Goal: Information Seeking & Learning: Compare options

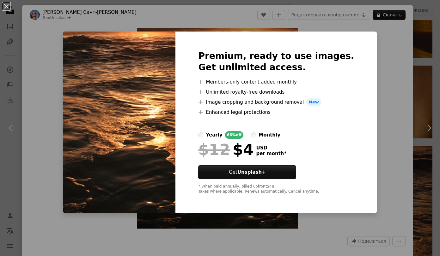
scroll to position [848, 0]
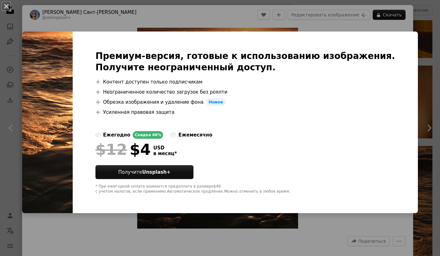
click at [421, 58] on div "An X shape Премиум-версия, готовые к использованию изображения. Получите неогра…" at bounding box center [220, 128] width 440 height 256
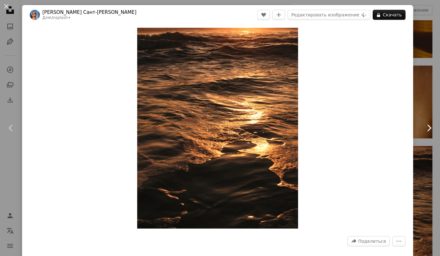
click at [422, 101] on link "Chevron right" at bounding box center [428, 128] width 22 height 61
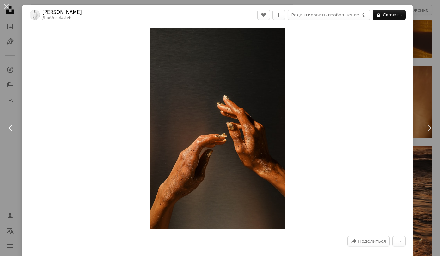
click at [11, 127] on icon at bounding box center [11, 128] width 4 height 7
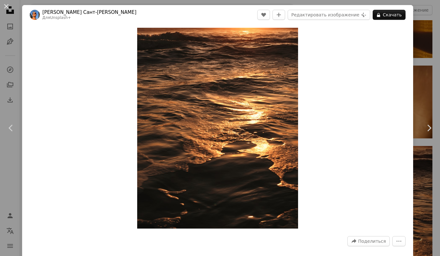
click at [377, 123] on div "Zoom in" at bounding box center [217, 128] width 391 height 207
click at [422, 123] on link "Chevron right" at bounding box center [428, 128] width 22 height 61
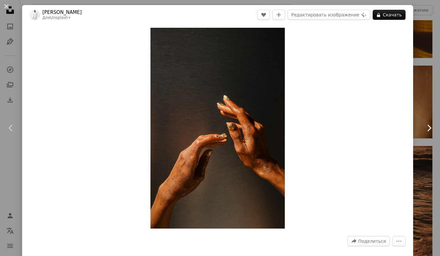
click at [424, 128] on icon "Chevron right" at bounding box center [428, 128] width 10 height 10
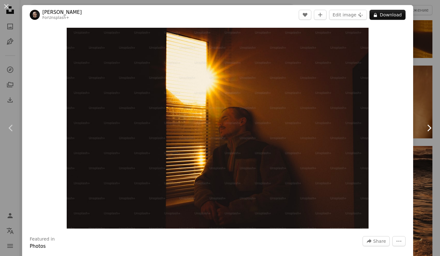
click at [417, 101] on link "Chevron right" at bounding box center [428, 128] width 22 height 61
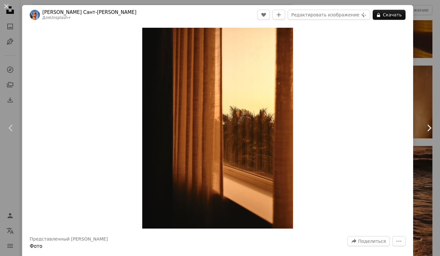
click at [428, 128] on icon "Chevron right" at bounding box center [428, 128] width 10 height 10
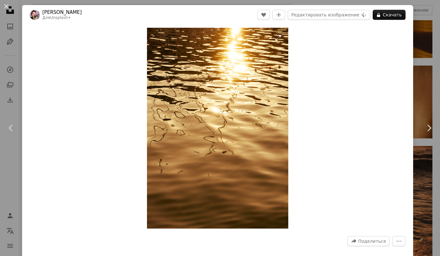
click at [230, 145] on img "Увеличьте масштаб этого изображения" at bounding box center [217, 128] width 141 height 201
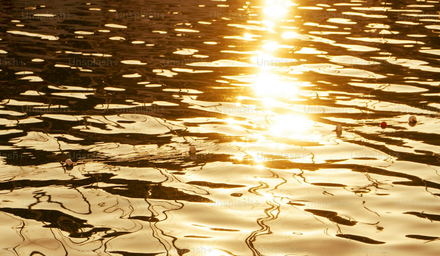
scroll to position [178, 0]
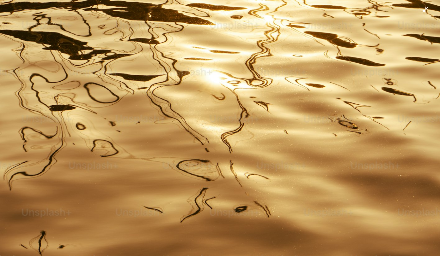
click at [240, 145] on img "Уменьшите масштаб этого изображения" at bounding box center [220, 135] width 440 height 626
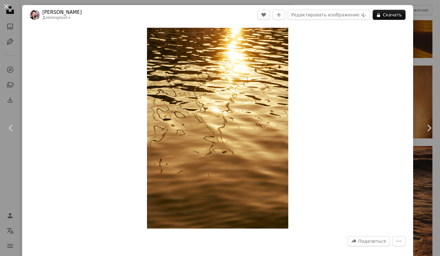
click at [240, 145] on img "Увеличьте масштаб этого изображения" at bounding box center [217, 128] width 141 height 201
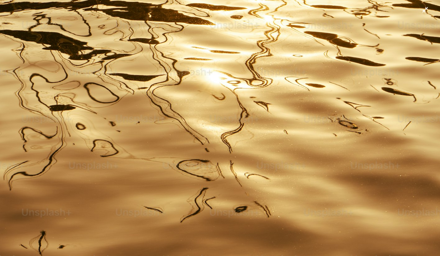
click at [238, 165] on img "Уменьшите масштаб этого изображения" at bounding box center [220, 135] width 440 height 626
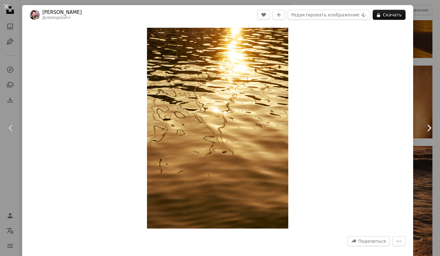
click at [427, 131] on icon at bounding box center [429, 128] width 4 height 7
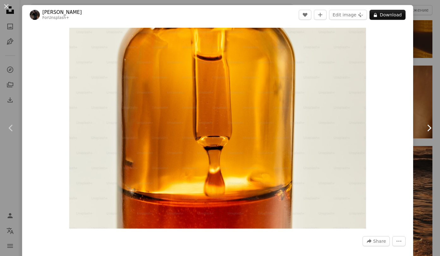
click at [425, 127] on icon "Chevron right" at bounding box center [428, 128] width 10 height 10
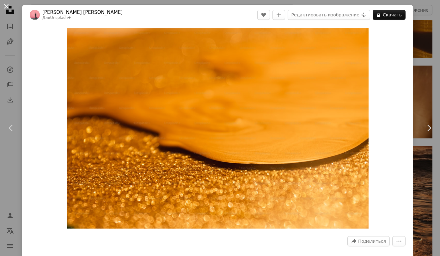
click at [7, 5] on button "An X shape" at bounding box center [7, 7] width 8 height 8
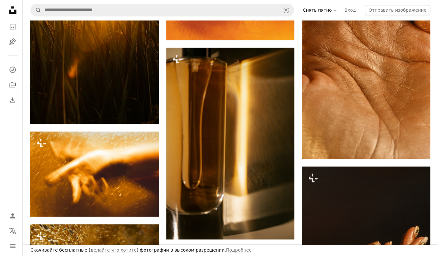
scroll to position [1752, 0]
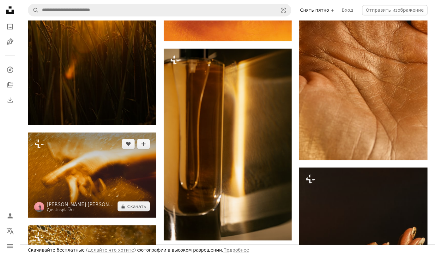
click at [79, 172] on img at bounding box center [92, 175] width 128 height 85
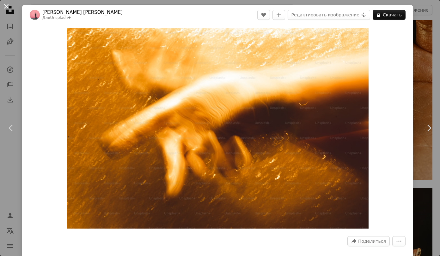
click at [7, 5] on button "An X shape" at bounding box center [7, 7] width 8 height 8
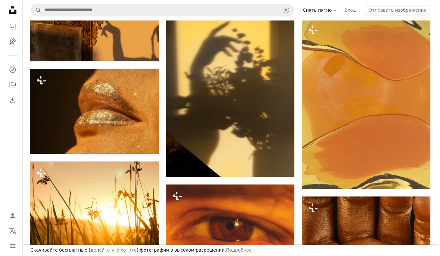
scroll to position [1521, 0]
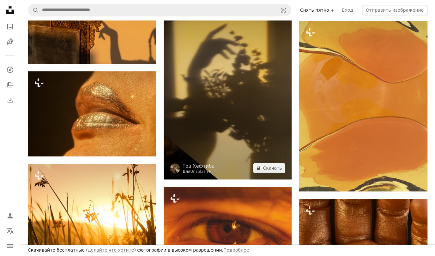
click at [216, 129] on img at bounding box center [228, 83] width 128 height 192
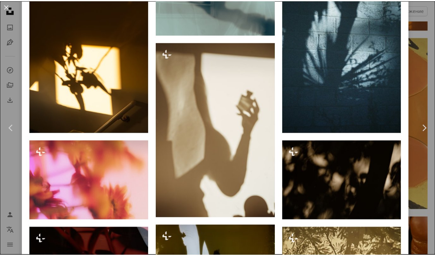
scroll to position [527, 0]
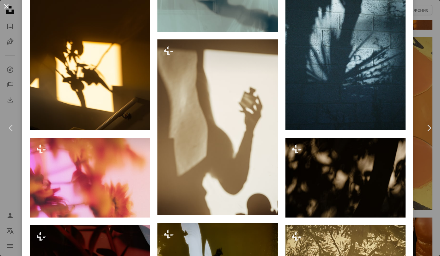
click at [5, 5] on button "An X shape" at bounding box center [7, 7] width 8 height 8
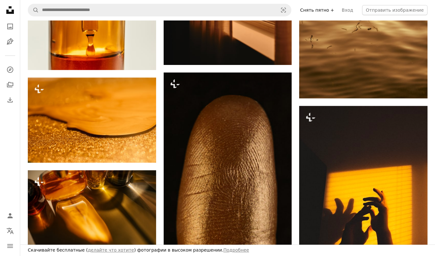
scroll to position [1185, 0]
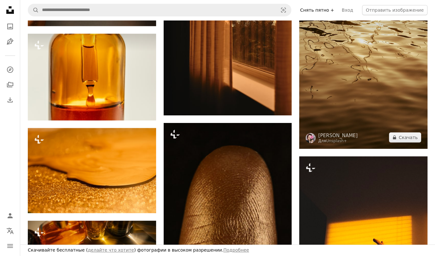
click at [369, 98] on img at bounding box center [363, 58] width 128 height 183
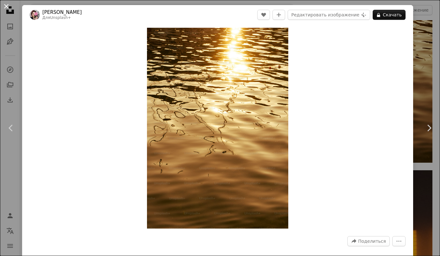
click at [6, 3] on button "An X shape" at bounding box center [7, 7] width 8 height 8
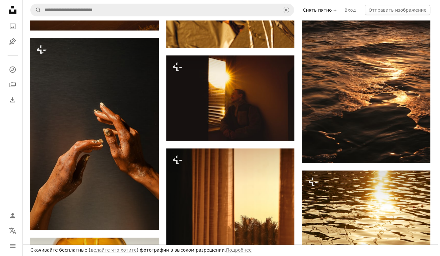
scroll to position [942, 0]
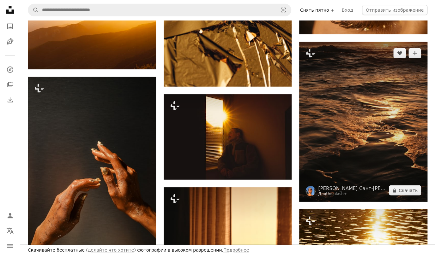
click at [359, 104] on img at bounding box center [363, 122] width 128 height 160
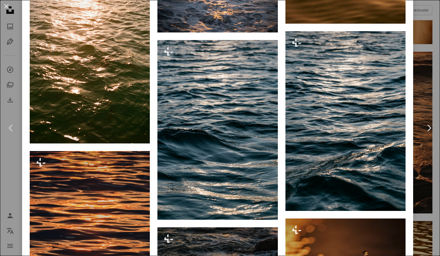
scroll to position [1156, 0]
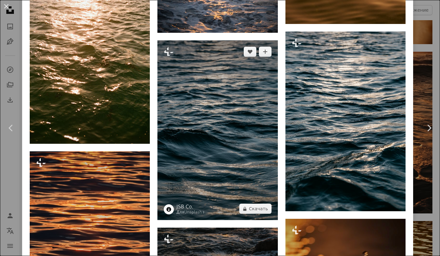
click at [227, 126] on img at bounding box center [217, 130] width 120 height 180
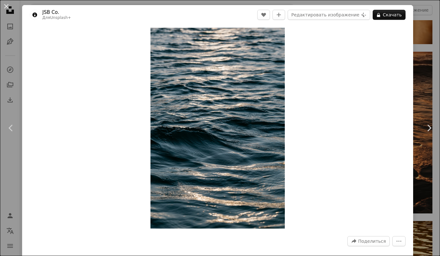
click at [412, 52] on div "An X shape Chevron left Chevron right JSB Co. Для Unsplash+ A heart A plus sign…" at bounding box center [220, 128] width 440 height 256
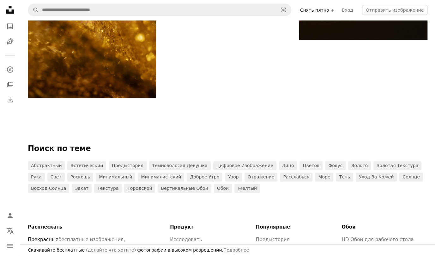
scroll to position [2203, 0]
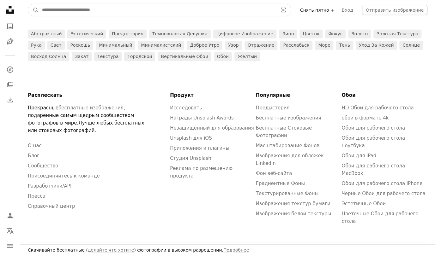
click at [139, 8] on input "Поиск визуальных элементов по всему сайту" at bounding box center [157, 10] width 237 height 12
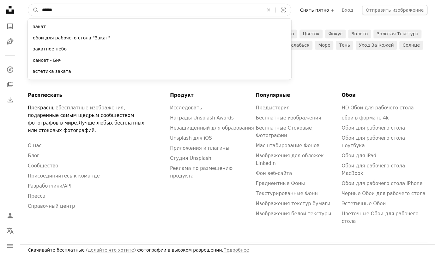
type input "******"
click at [28, 4] on button "A magnifying glass" at bounding box center [33, 10] width 11 height 12
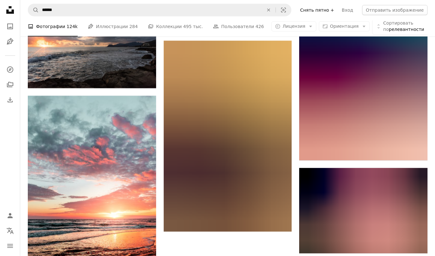
scroll to position [811, 0]
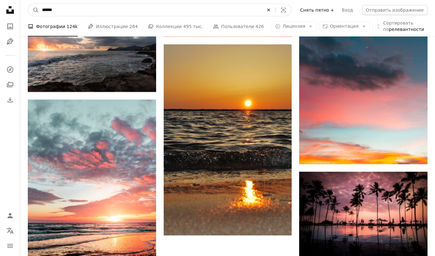
click at [275, 13] on button "An X shape" at bounding box center [268, 10] width 14 height 12
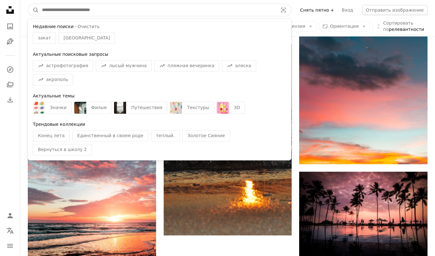
type input "*"
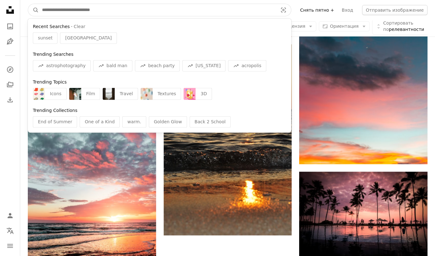
click at [276, 13] on input "Поиск визуальных элементов по всему сайту" at bounding box center [157, 10] width 237 height 12
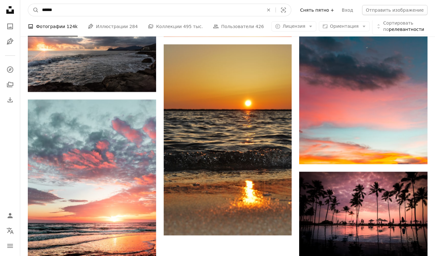
type input "******"
click at [28, 4] on button "A magnifying glass" at bounding box center [33, 10] width 11 height 12
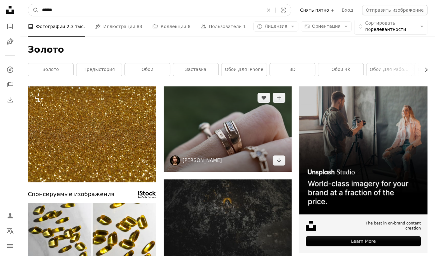
drag, startPoint x: 280, startPoint y: 13, endPoint x: 267, endPoint y: 90, distance: 78.3
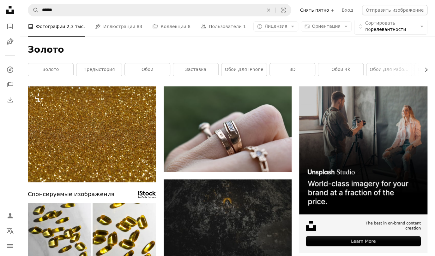
click at [65, 30] on li "A photo Фотографии 2,3 тыс." at bounding box center [56, 26] width 57 height 20
click at [9, 12] on icon at bounding box center [10, 10] width 8 height 8
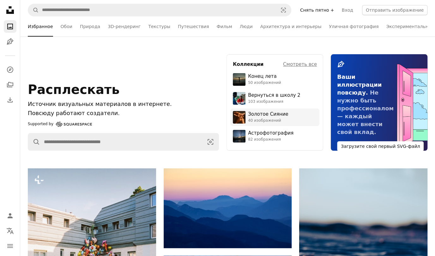
click at [249, 115] on ya-tr-span "Золотое Сияние" at bounding box center [268, 114] width 40 height 6
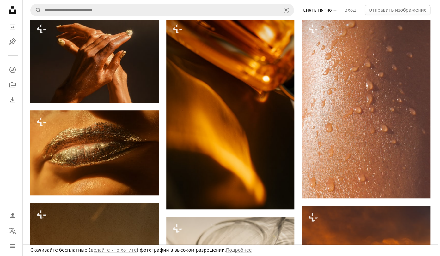
scroll to position [128, 0]
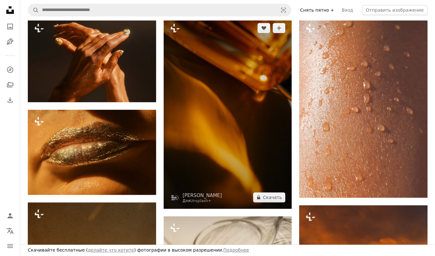
click at [253, 88] on img at bounding box center [228, 113] width 128 height 192
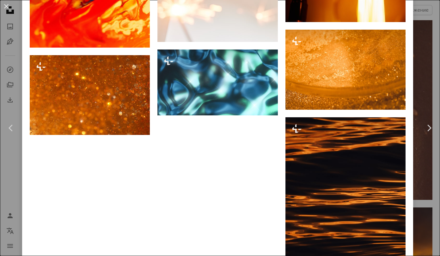
scroll to position [1739, 0]
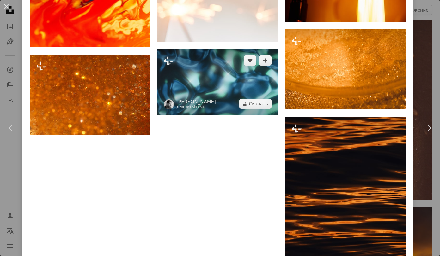
click at [236, 54] on img at bounding box center [217, 82] width 120 height 66
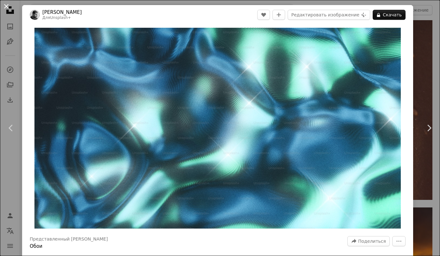
click at [6, 8] on button "An X shape" at bounding box center [7, 7] width 8 height 8
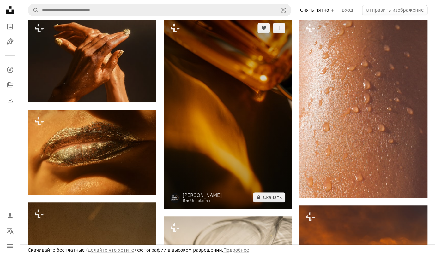
scroll to position [240, 0]
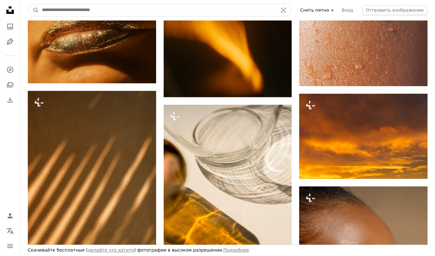
click at [145, 9] on input "Поиск визуальных элементов по всему сайту" at bounding box center [157, 10] width 237 height 12
type input "*******"
click at [28, 4] on button "A magnifying glass" at bounding box center [33, 10] width 11 height 12
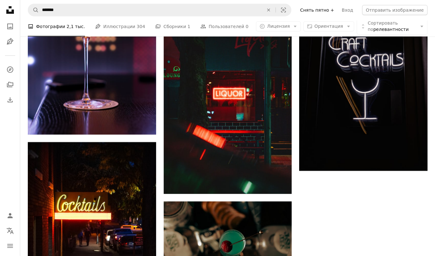
scroll to position [890, 0]
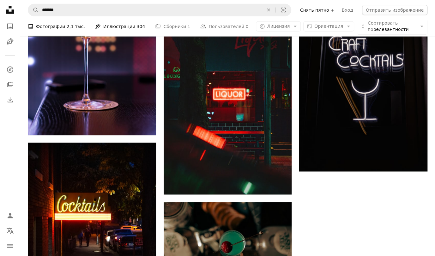
click at [137, 28] on ya-tr-span "304" at bounding box center [141, 26] width 9 height 5
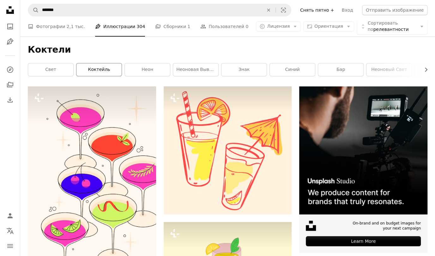
click at [104, 71] on ya-tr-span "коктейль" at bounding box center [99, 69] width 22 height 5
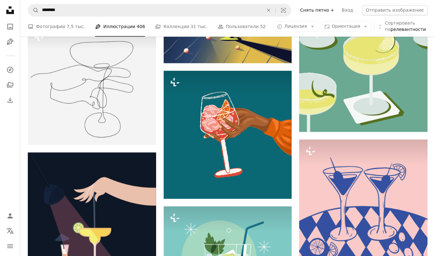
scroll to position [572, 0]
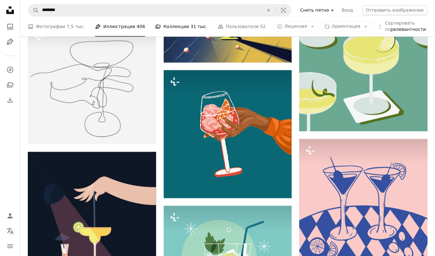
click at [171, 24] on ya-tr-span "Коллекции" at bounding box center [176, 26] width 26 height 7
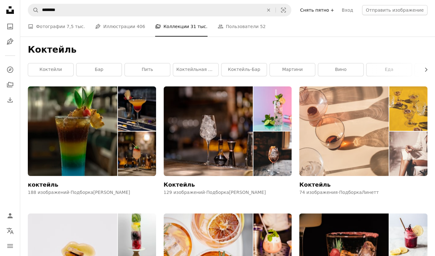
click at [339, 126] on img at bounding box center [343, 132] width 89 height 90
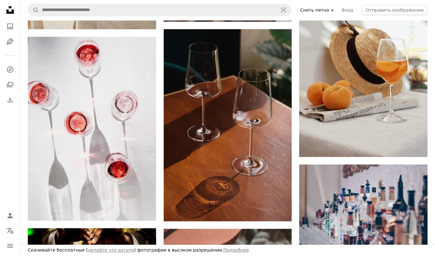
scroll to position [805, 0]
